Goal: Information Seeking & Learning: Understand process/instructions

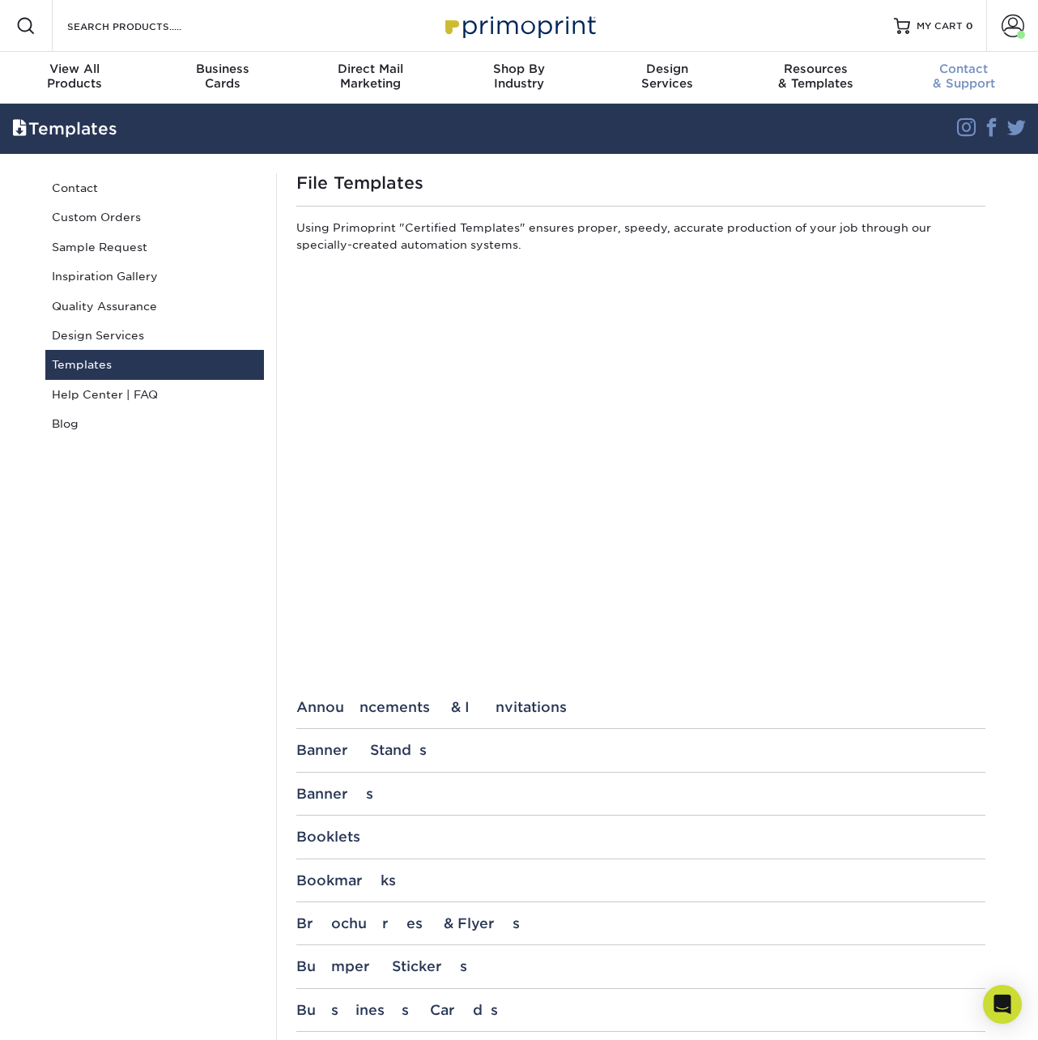
click at [959, 83] on div "Contact & Support" at bounding box center [964, 76] width 148 height 29
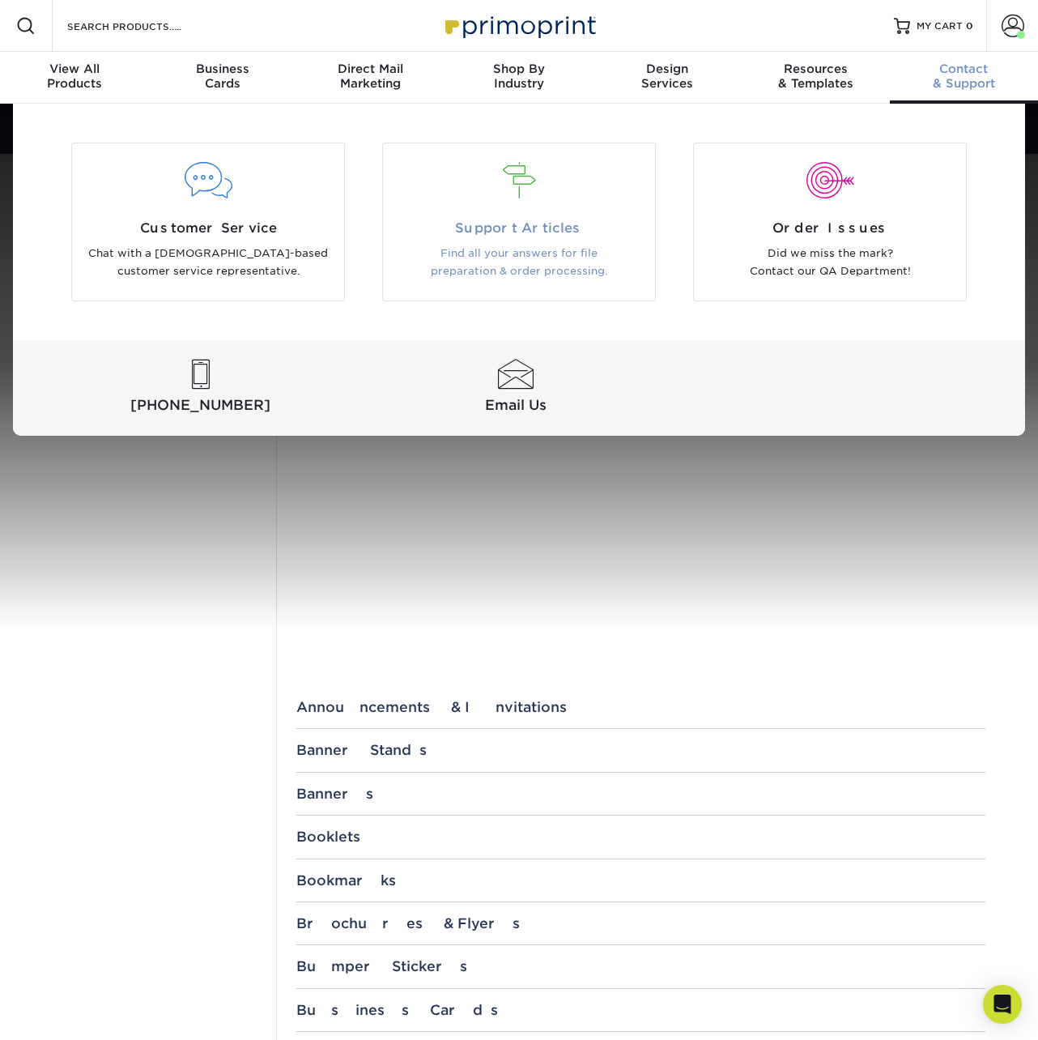
click at [569, 219] on span "Support Articles" at bounding box center [519, 228] width 248 height 19
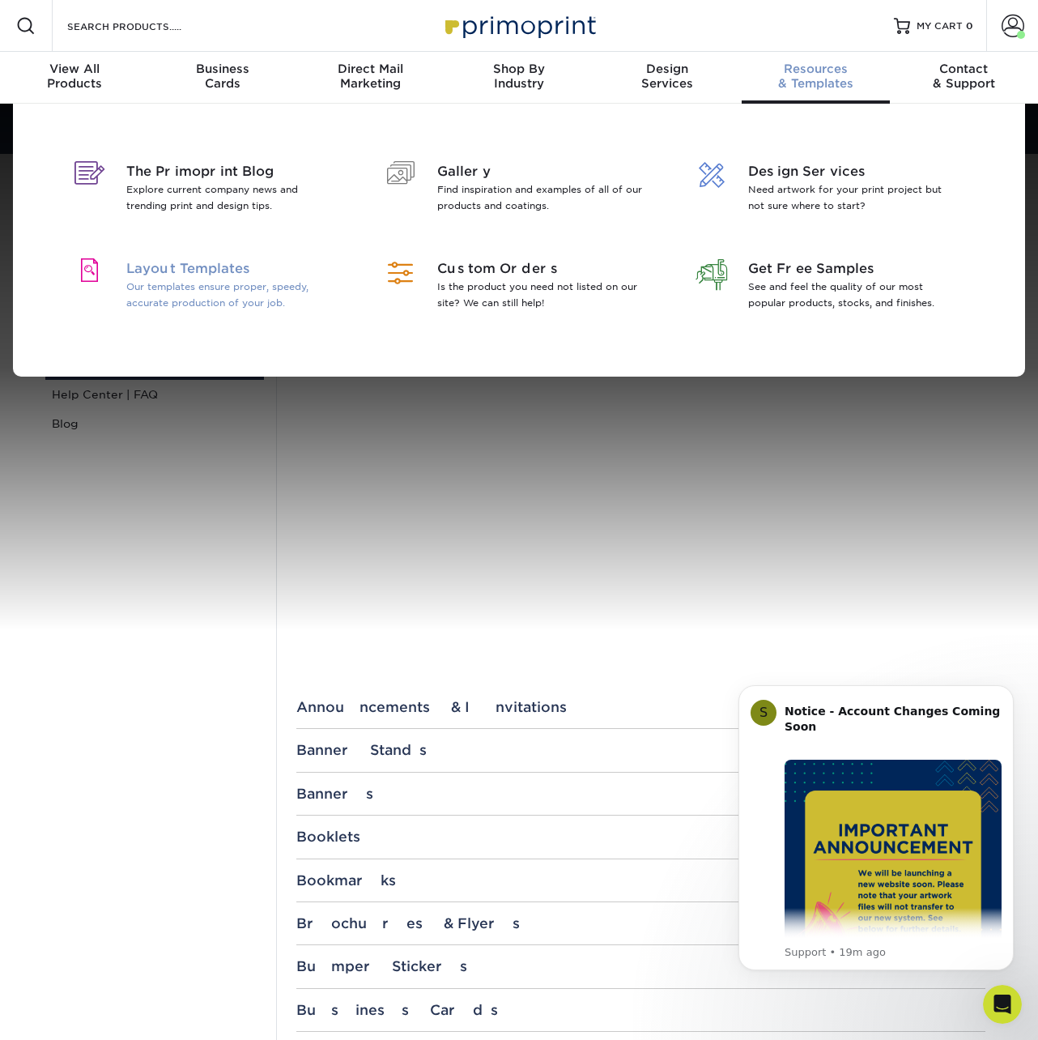
click at [219, 279] on p "Our templates ensure proper, speedy, accurate production of your job." at bounding box center [231, 295] width 210 height 32
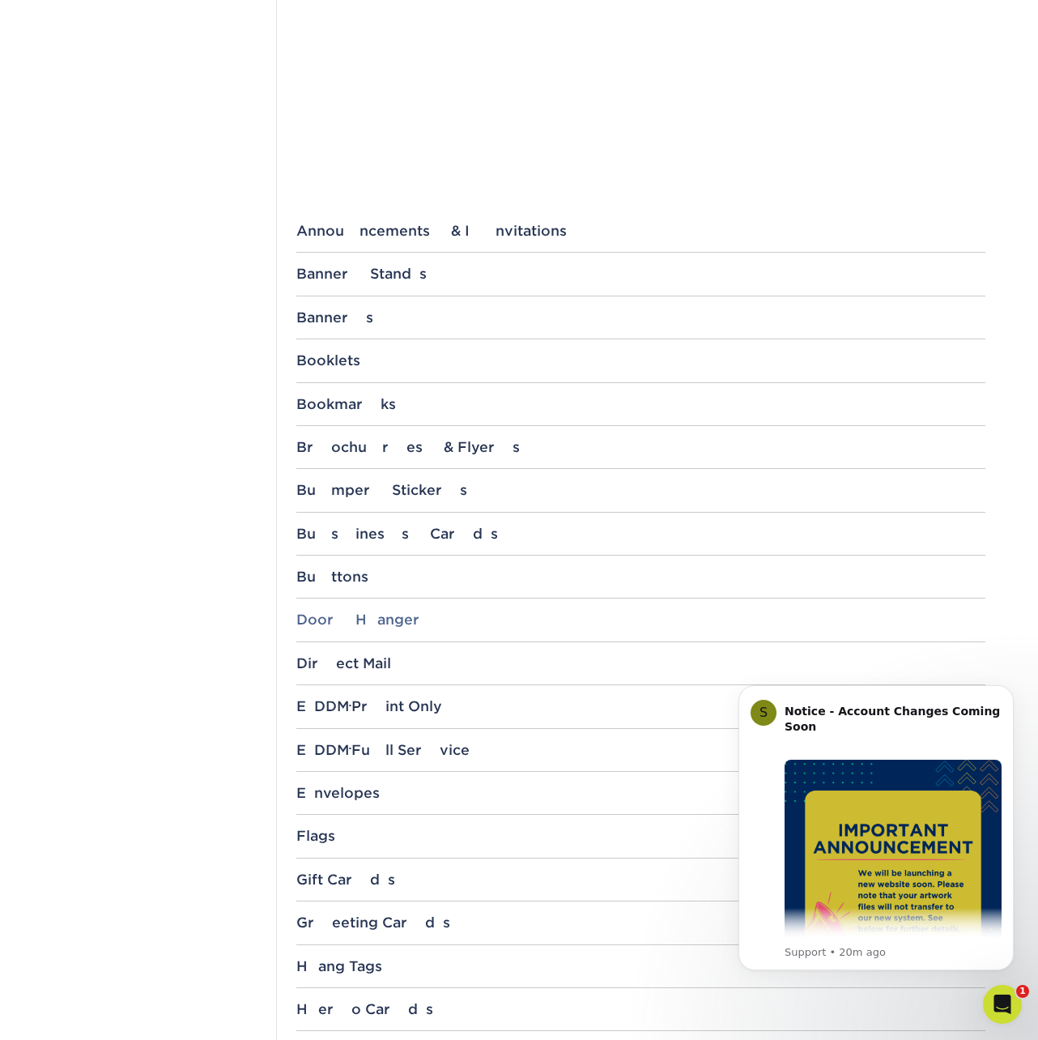
scroll to position [509, 0]
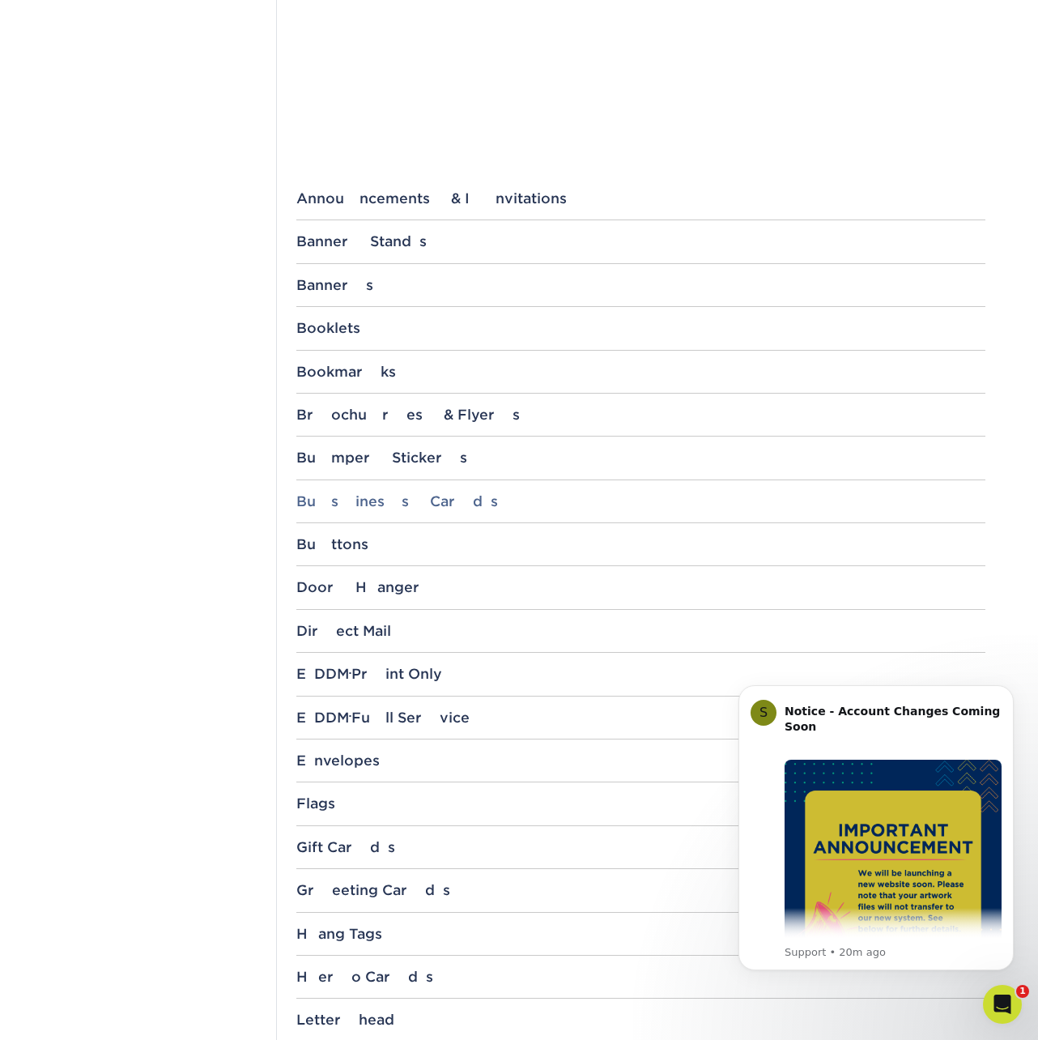
click at [369, 499] on div "Business Cards" at bounding box center [640, 501] width 689 height 16
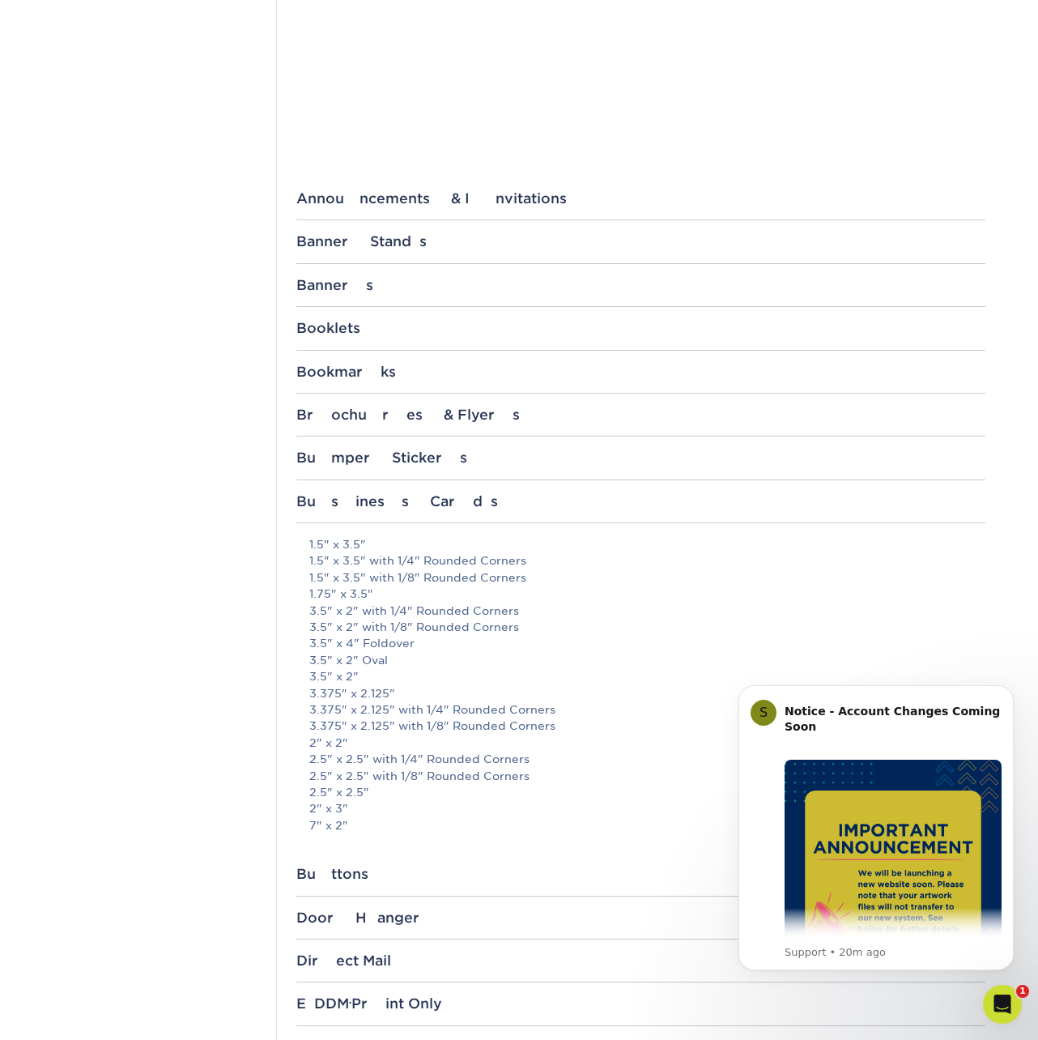
click at [1005, 1004] on icon "Open Intercom Messenger" at bounding box center [1003, 1004] width 27 height 27
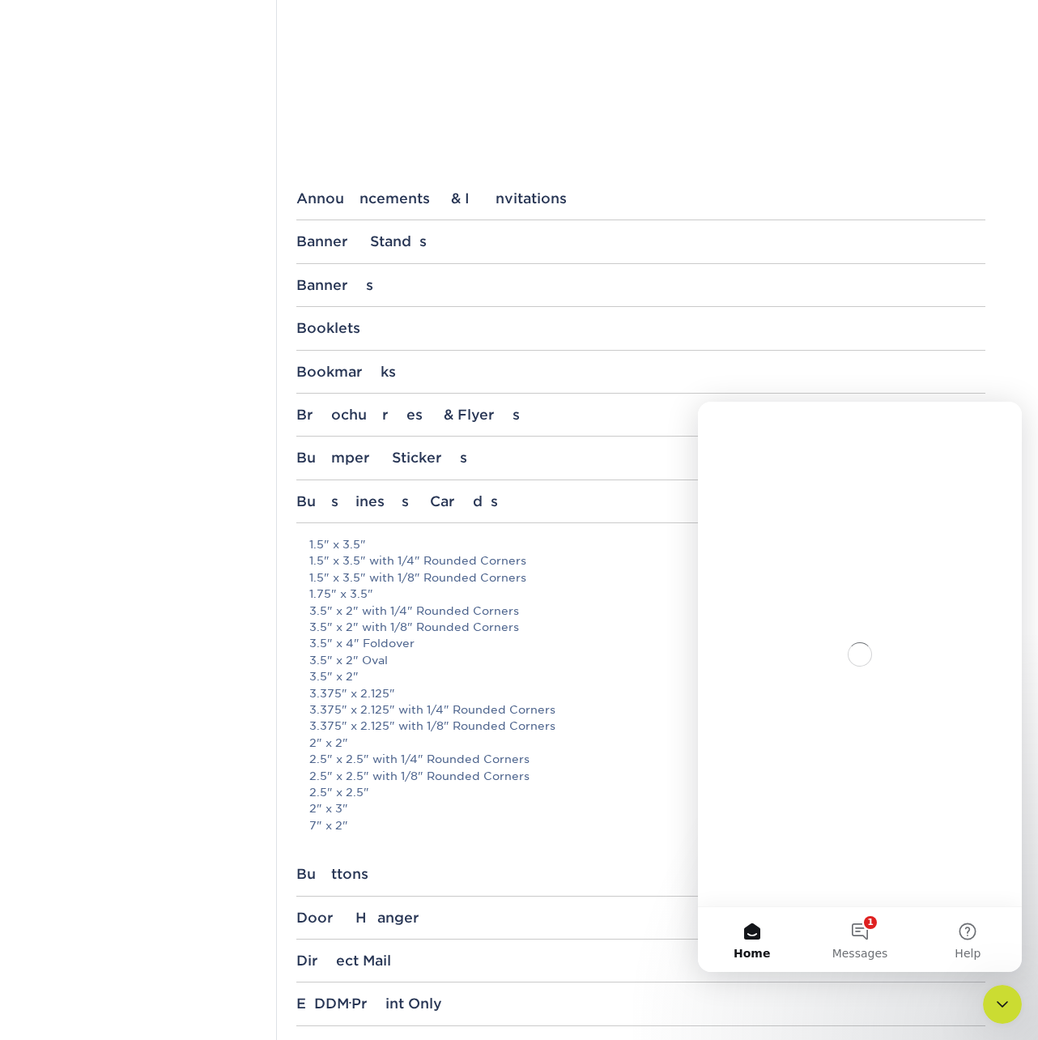
scroll to position [0, 0]
click at [864, 937] on button "1 Messages" at bounding box center [860, 939] width 108 height 65
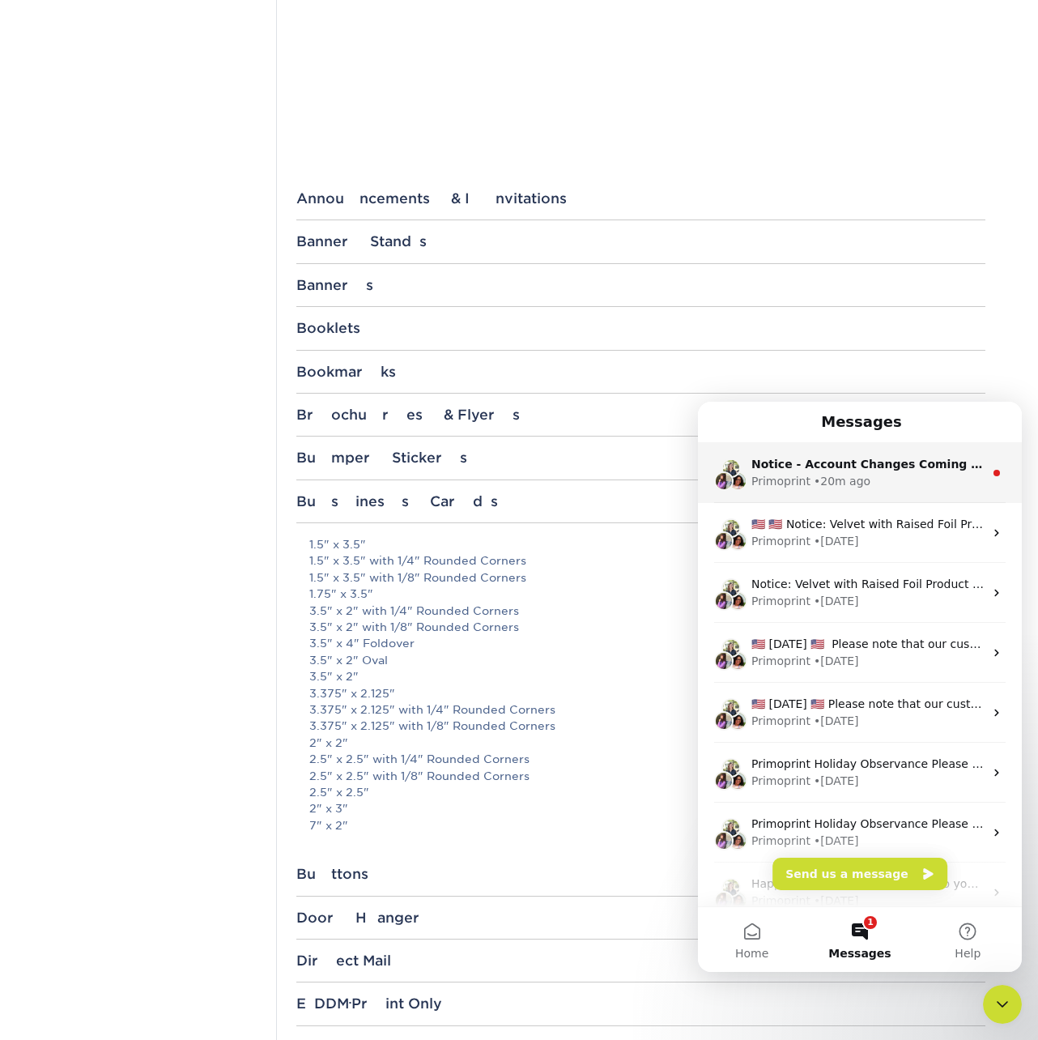
click at [843, 473] on div "• 20m ago" at bounding box center [842, 481] width 57 height 17
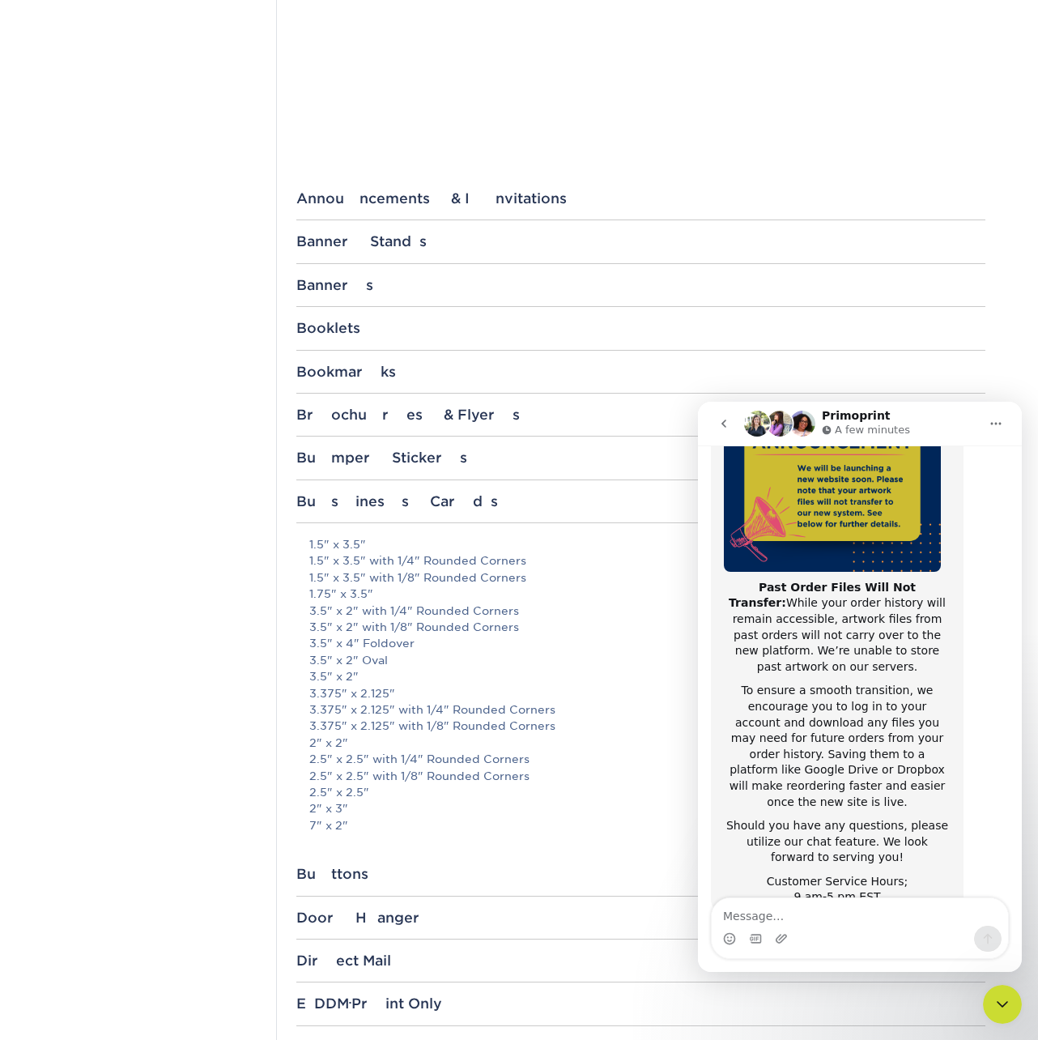
scroll to position [217, 0]
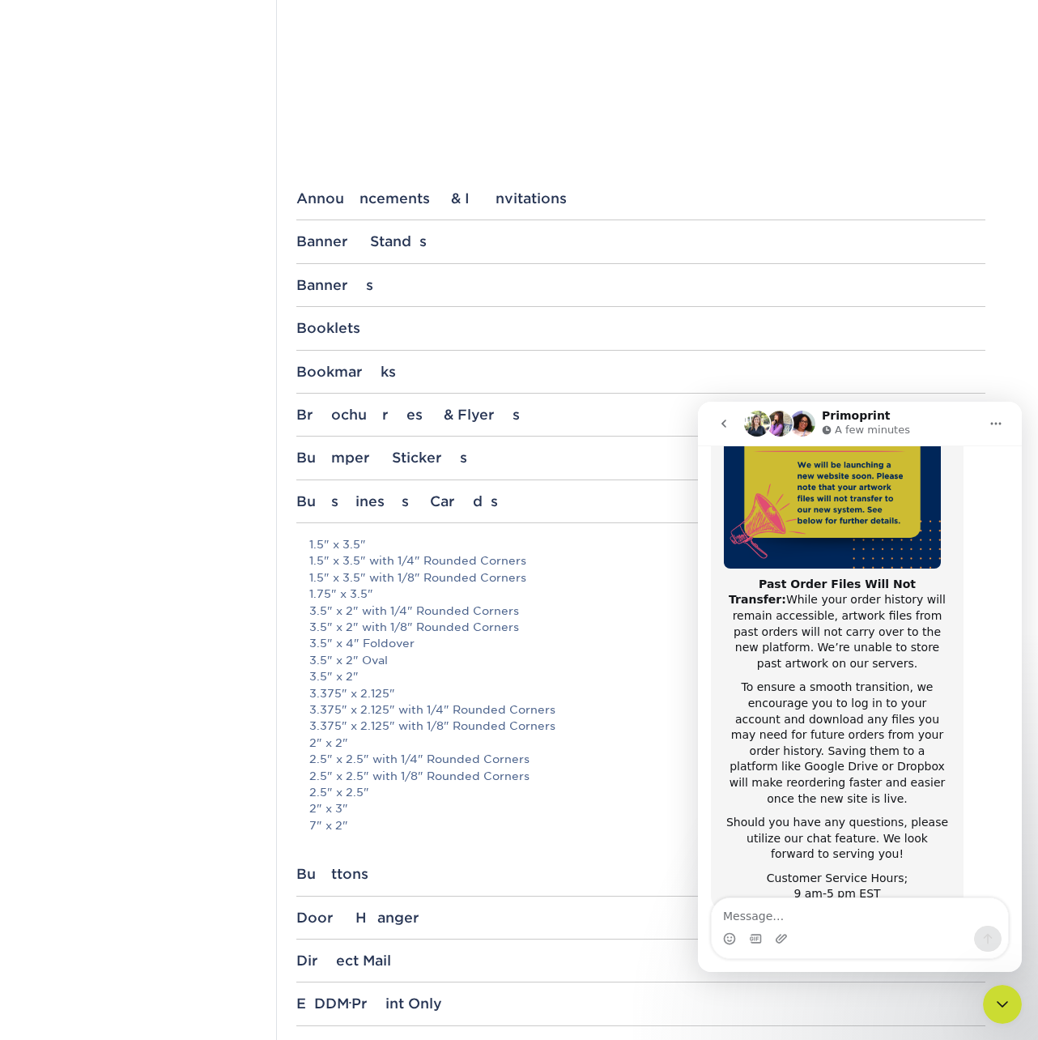
click at [993, 1003] on icon "Close Intercom Messenger" at bounding box center [1002, 1004] width 19 height 19
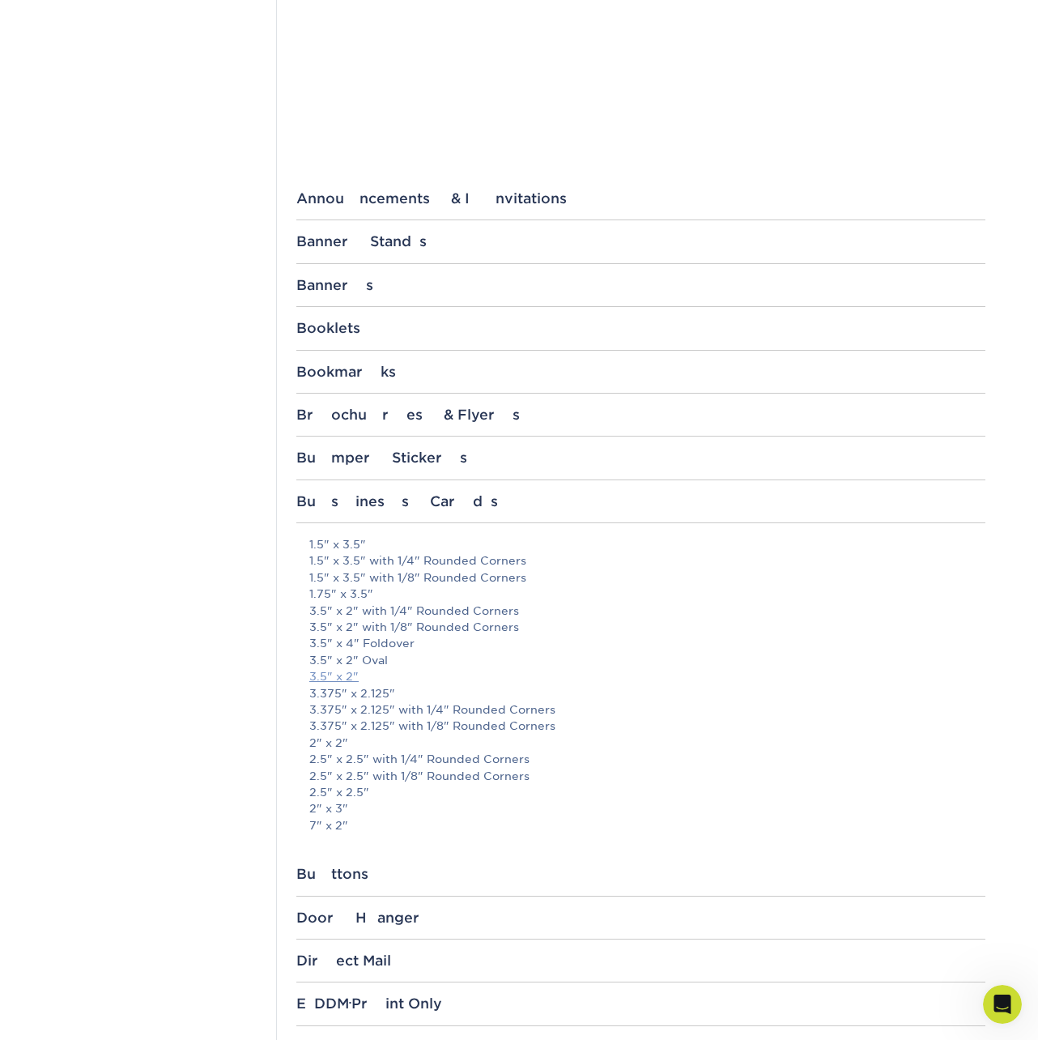
click at [352, 675] on link "3.5" x 2"" at bounding box center [333, 676] width 49 height 13
